Goal: Find specific page/section

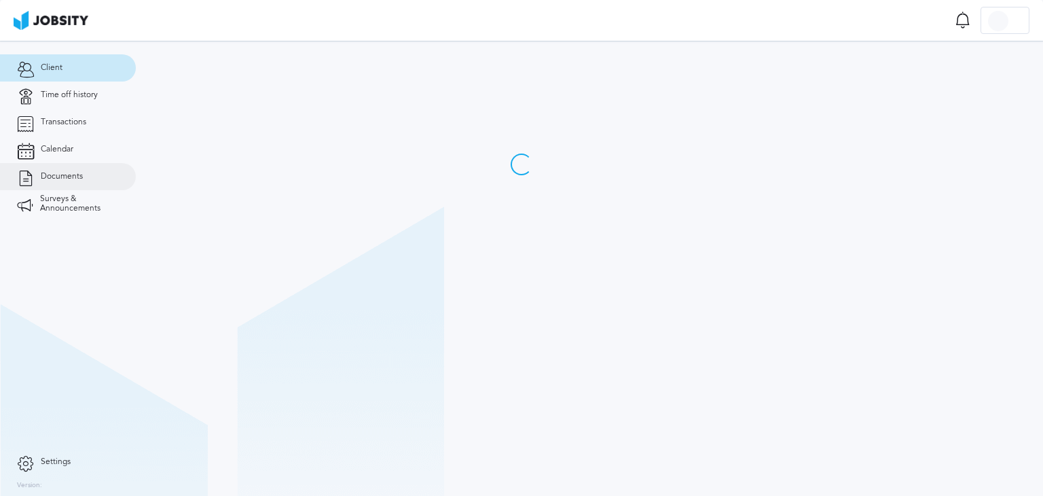
drag, startPoint x: 0, startPoint y: 0, endPoint x: 57, endPoint y: 188, distance: 196.5
click at [57, 188] on link "Documents" at bounding box center [68, 176] width 136 height 27
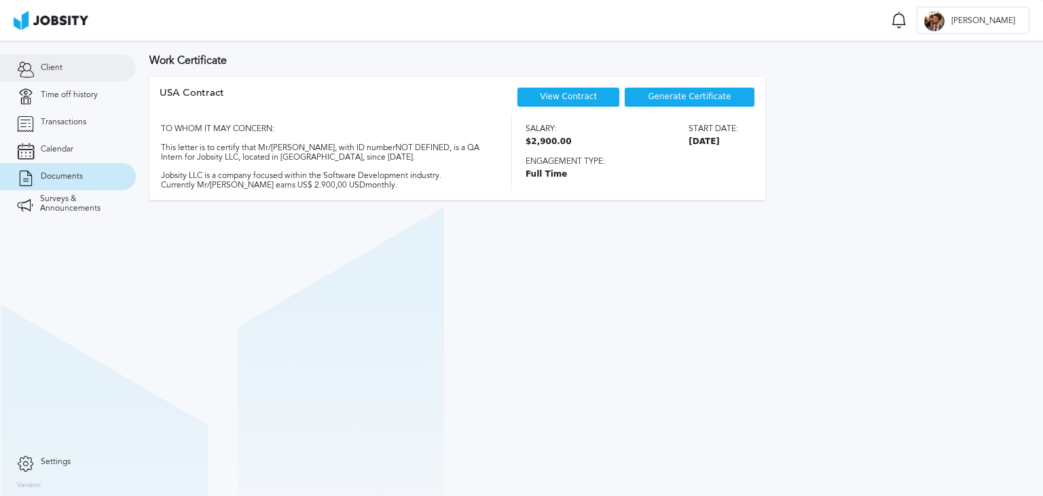
drag, startPoint x: 68, startPoint y: 60, endPoint x: 77, endPoint y: 62, distance: 9.6
click at [68, 61] on link "Client" at bounding box center [68, 67] width 136 height 27
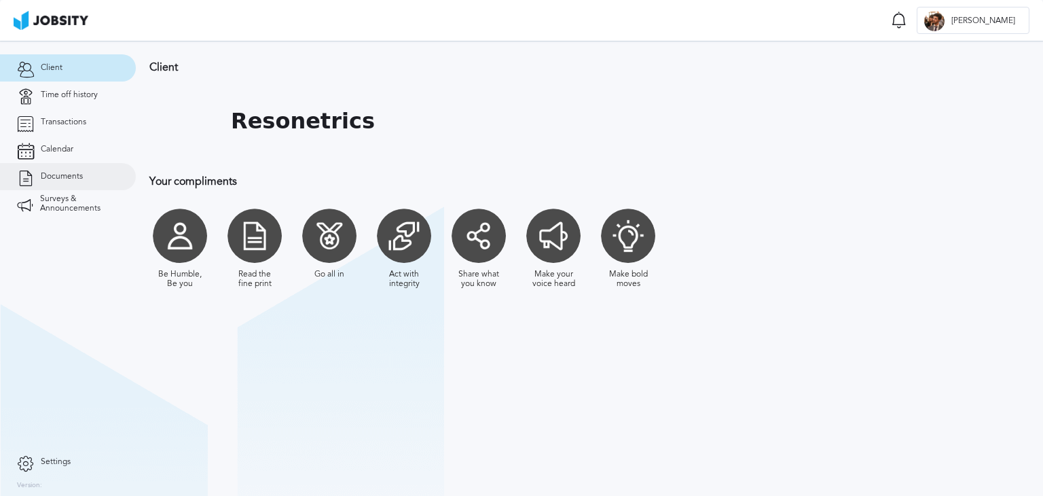
click at [93, 172] on link "Documents" at bounding box center [68, 176] width 136 height 27
click at [87, 172] on link "Documents" at bounding box center [68, 176] width 136 height 27
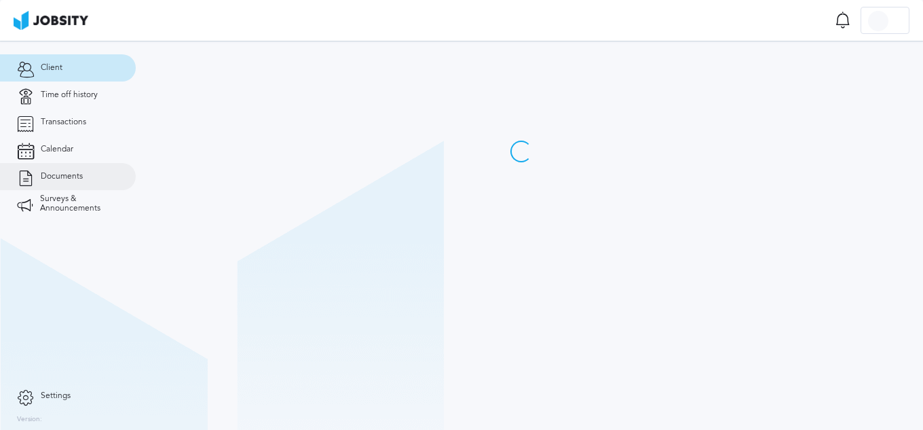
click at [75, 179] on span "Documents" at bounding box center [62, 177] width 42 height 10
click at [96, 168] on link "Documents" at bounding box center [68, 176] width 136 height 27
